Goal: Navigation & Orientation: Find specific page/section

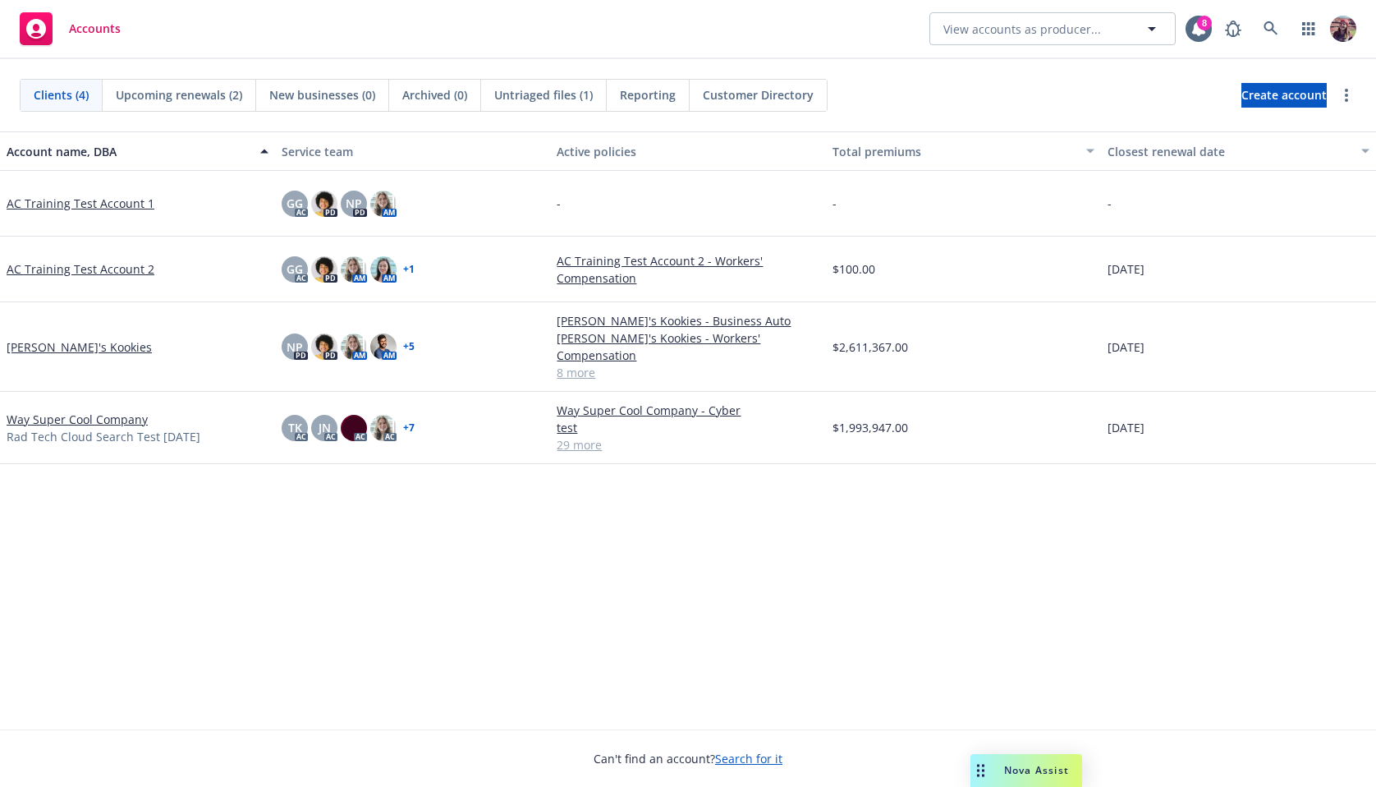
click at [918, 91] on div "Clients (4) Upcoming renewals (2) New businesses (0) Archived (0) Untriaged fil…" at bounding box center [688, 95] width 1337 height 33
